Goal: Information Seeking & Learning: Learn about a topic

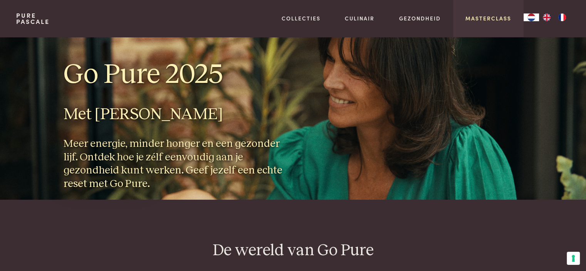
click at [497, 17] on link "Masterclass" at bounding box center [488, 18] width 46 height 8
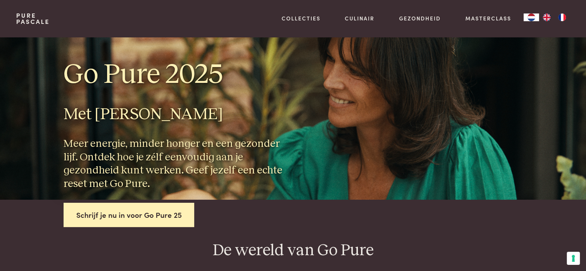
click at [26, 20] on link "Pure Pascale" at bounding box center [33, 18] width 34 height 12
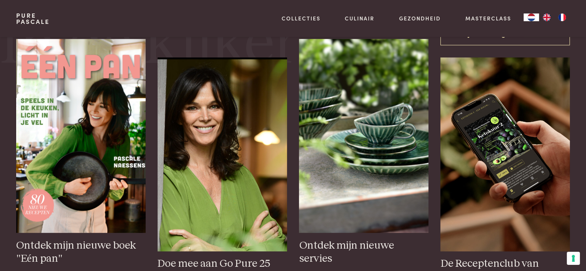
scroll to position [308, 0]
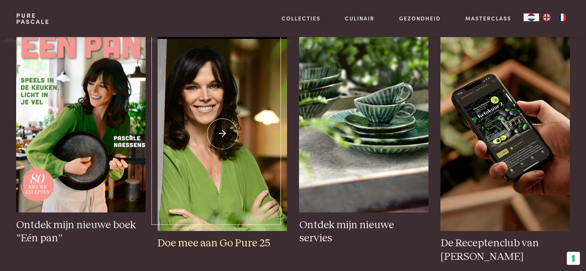
click at [250, 120] on img at bounding box center [222, 134] width 129 height 194
